Goal: Task Accomplishment & Management: Use online tool/utility

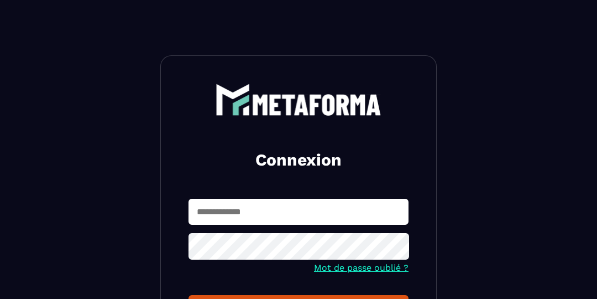
click at [248, 200] on input "text" at bounding box center [299, 212] width 220 height 26
type input "**********"
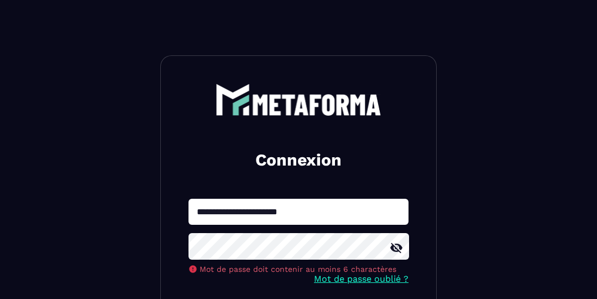
click at [399, 246] on icon at bounding box center [396, 247] width 13 height 13
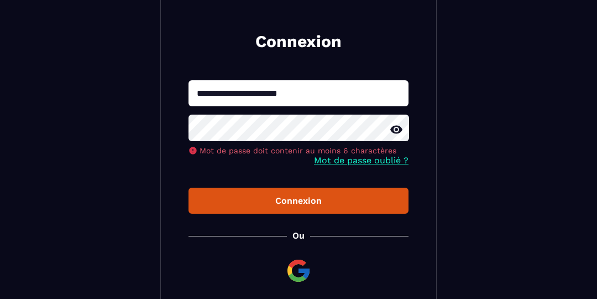
scroll to position [121, 0]
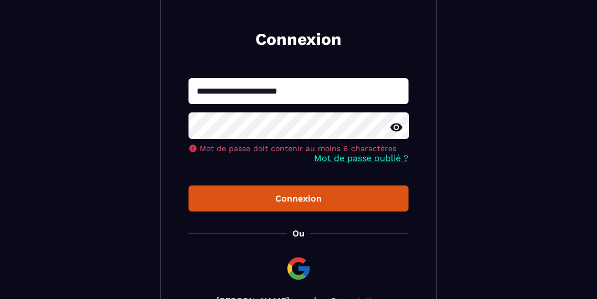
click at [363, 195] on div "Connexion" at bounding box center [298, 198] width 202 height 11
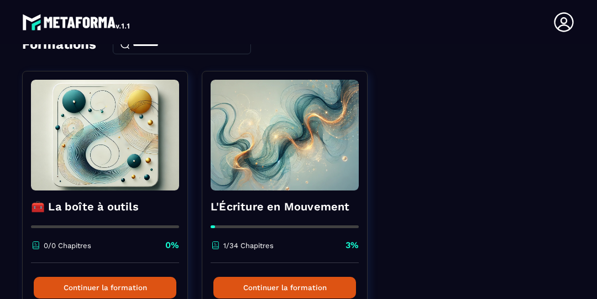
scroll to position [85, 0]
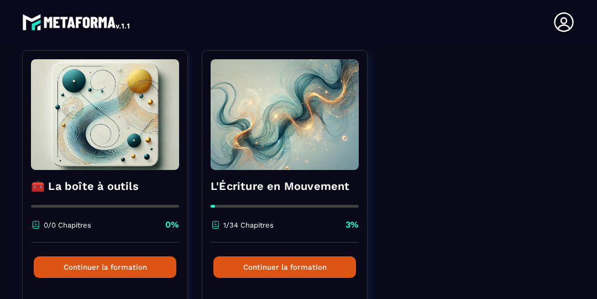
drag, startPoint x: 422, startPoint y: 175, endPoint x: 426, endPoint y: 190, distance: 15.4
click at [426, 190] on div "🧰 La boîte à outils 0/0 Chapitres 0% Continuer la formation L'Écriture en Mouve…" at bounding box center [298, 188] width 553 height 276
click at [380, 221] on link "L'Écriture en Mouvement 1/34 Chapitres 3% Continuer la formation" at bounding box center [292, 188] width 180 height 276
